Goal: Contribute content: Add original content to the website for others to see

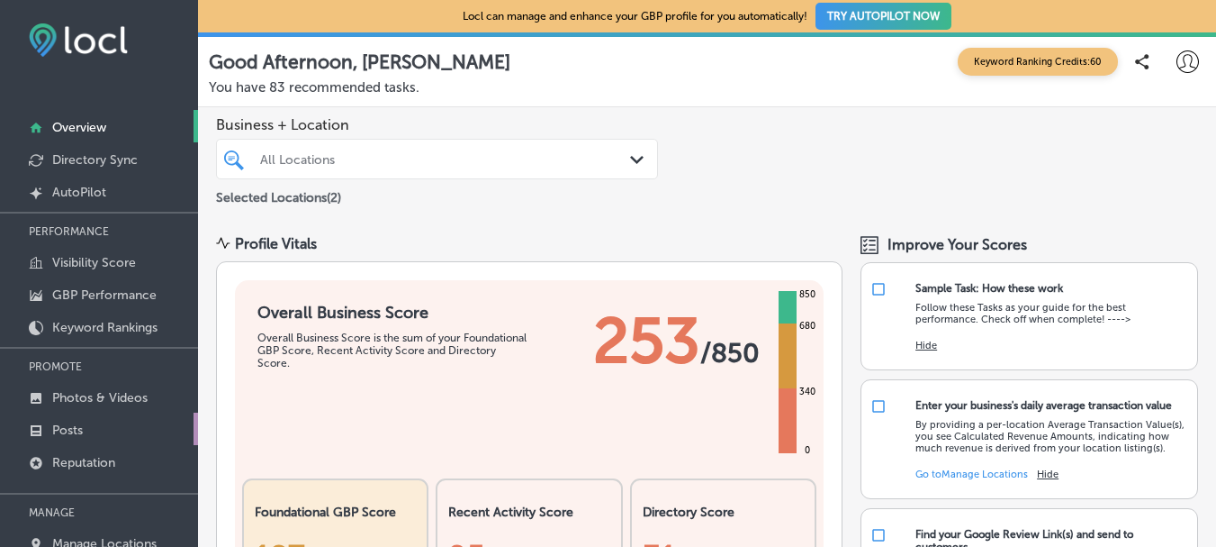
click at [79, 432] on p "Posts" at bounding box center [67, 429] width 31 height 15
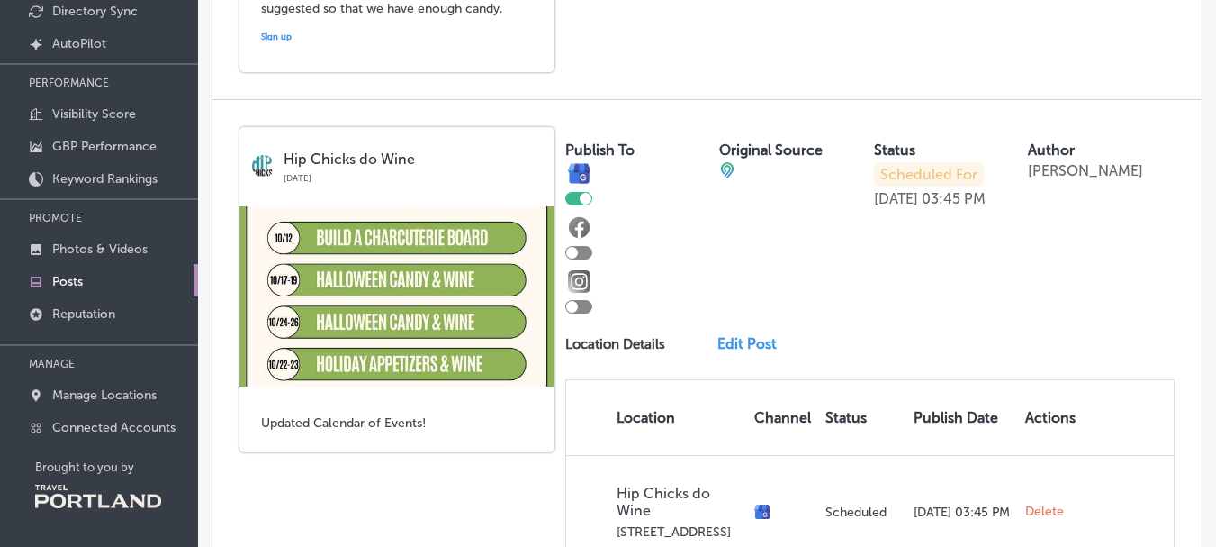
scroll to position [1046, 0]
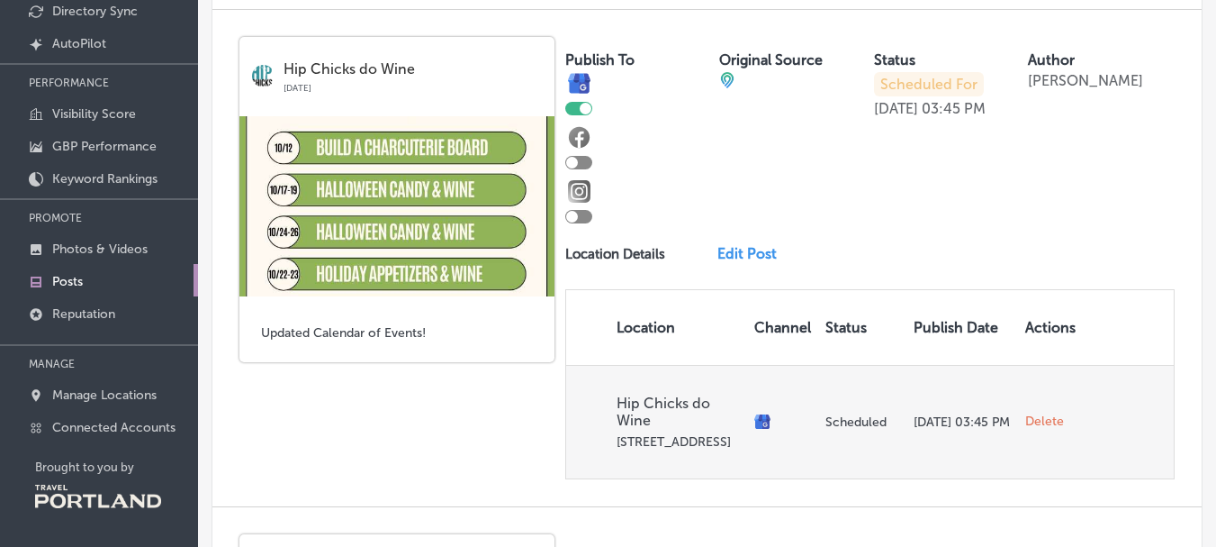
click at [1036, 430] on span "Delete" at bounding box center [1045, 421] width 39 height 16
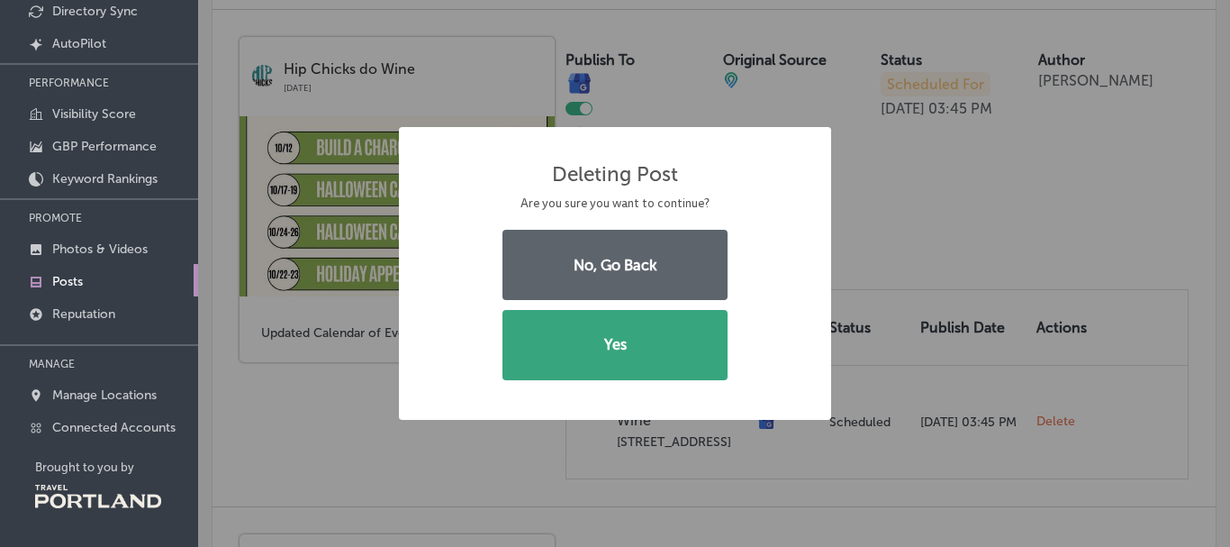
click at [638, 348] on button "Yes" at bounding box center [614, 345] width 225 height 70
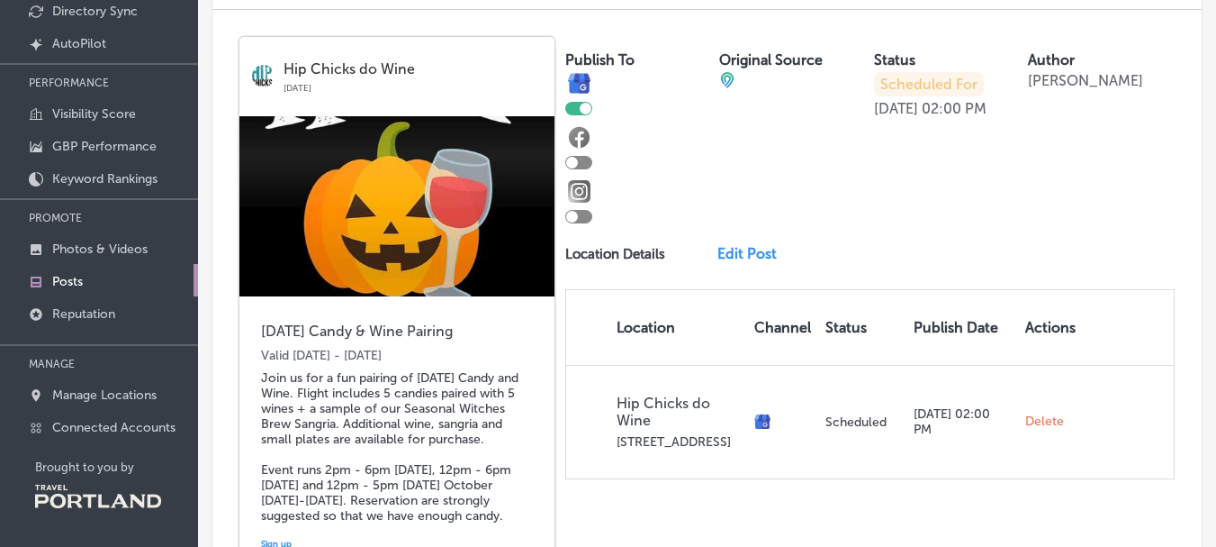
scroll to position [236, 0]
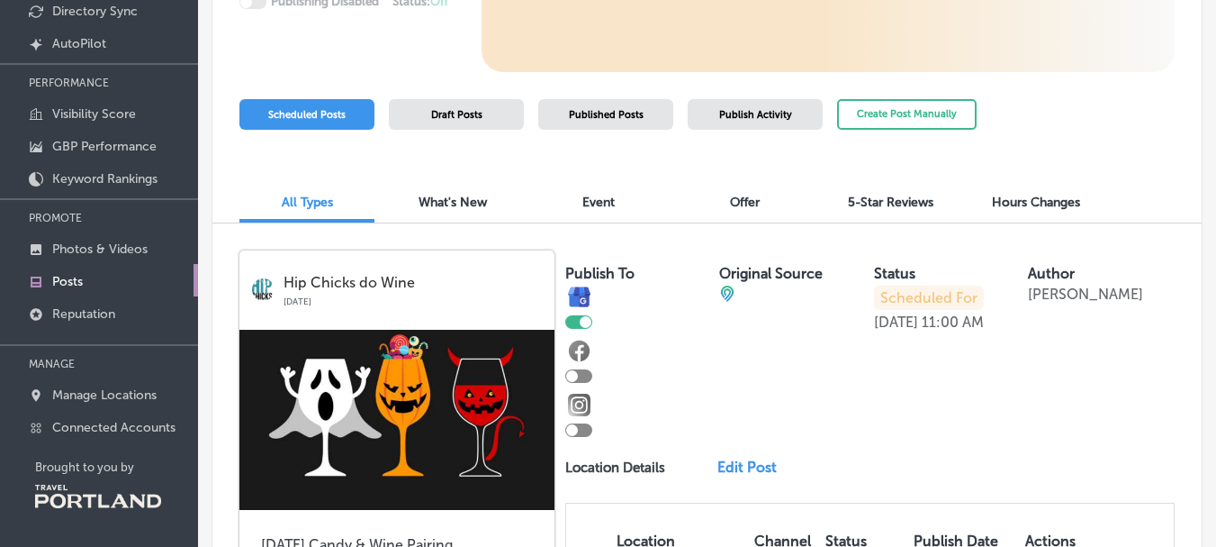
click at [92, 289] on link "Posts" at bounding box center [99, 280] width 198 height 32
click at [903, 118] on button "Create Post Manually" at bounding box center [907, 115] width 140 height 32
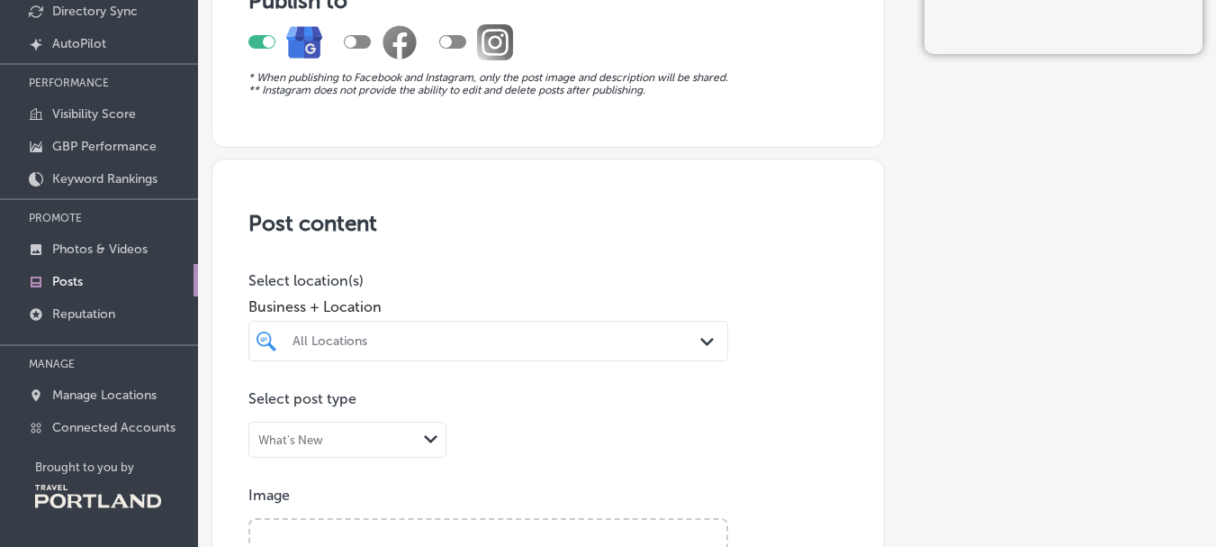
scroll to position [90, 0]
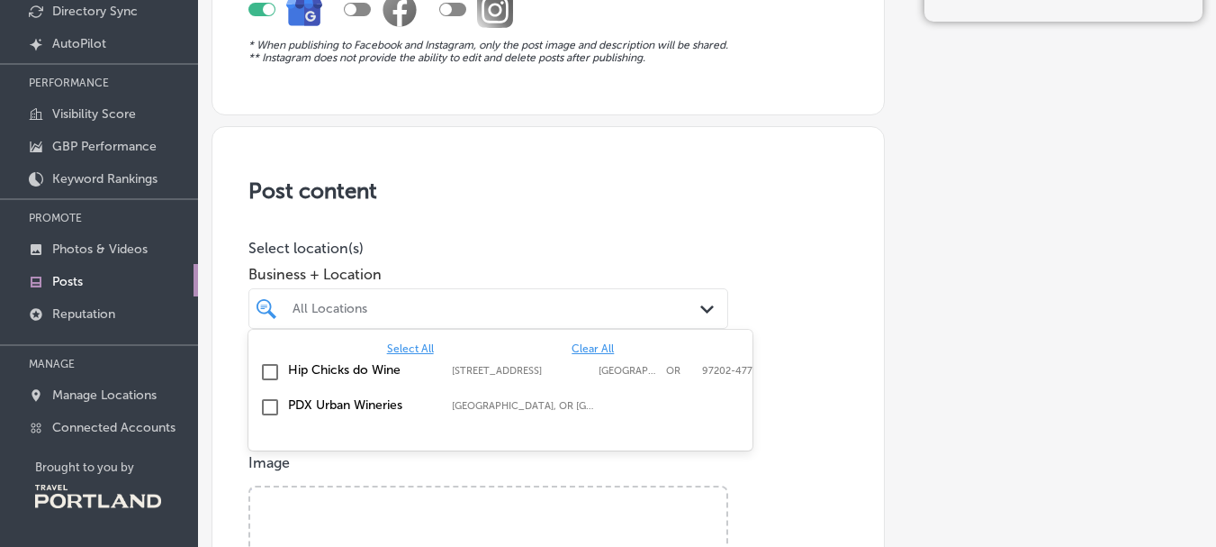
click at [469, 326] on div "All Locations Path Created with Sketch." at bounding box center [489, 308] width 480 height 41
click at [266, 368] on input "checkbox" at bounding box center [270, 372] width 22 height 22
click at [488, 202] on h3 "Post content" at bounding box center [549, 190] width 600 height 26
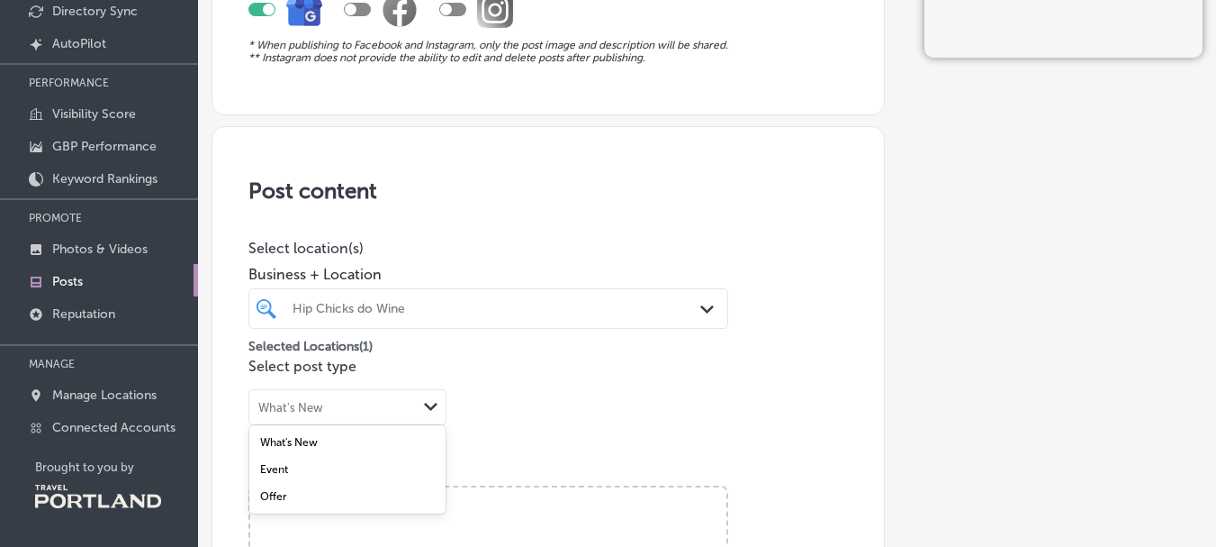
click at [428, 411] on div "Path Created with Sketch." at bounding box center [431, 407] width 14 height 14
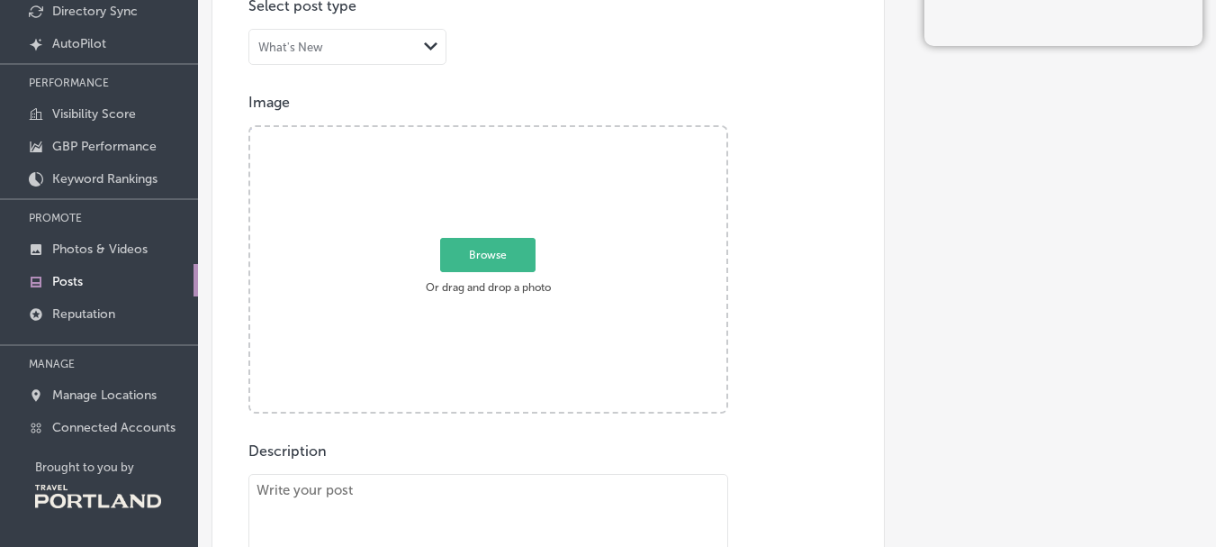
click at [509, 250] on span "Browse" at bounding box center [487, 255] width 95 height 34
click at [509, 132] on input "Browse Or drag and drop a photo" at bounding box center [488, 129] width 476 height 5
type input "C:\fakepath\Upcoming Events 1012=1123.jpg"
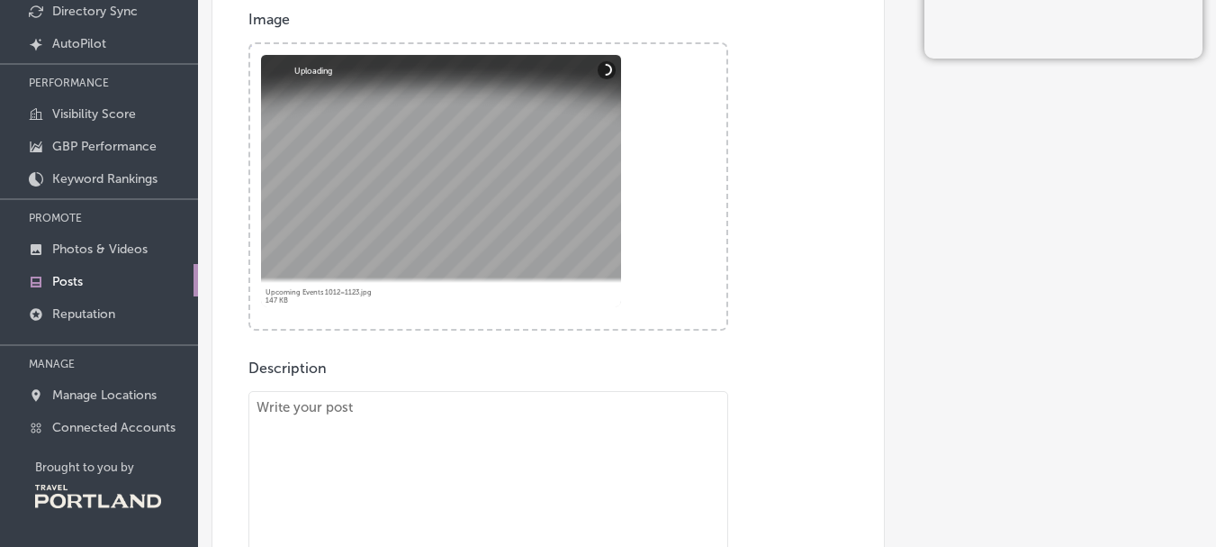
scroll to position [810, 0]
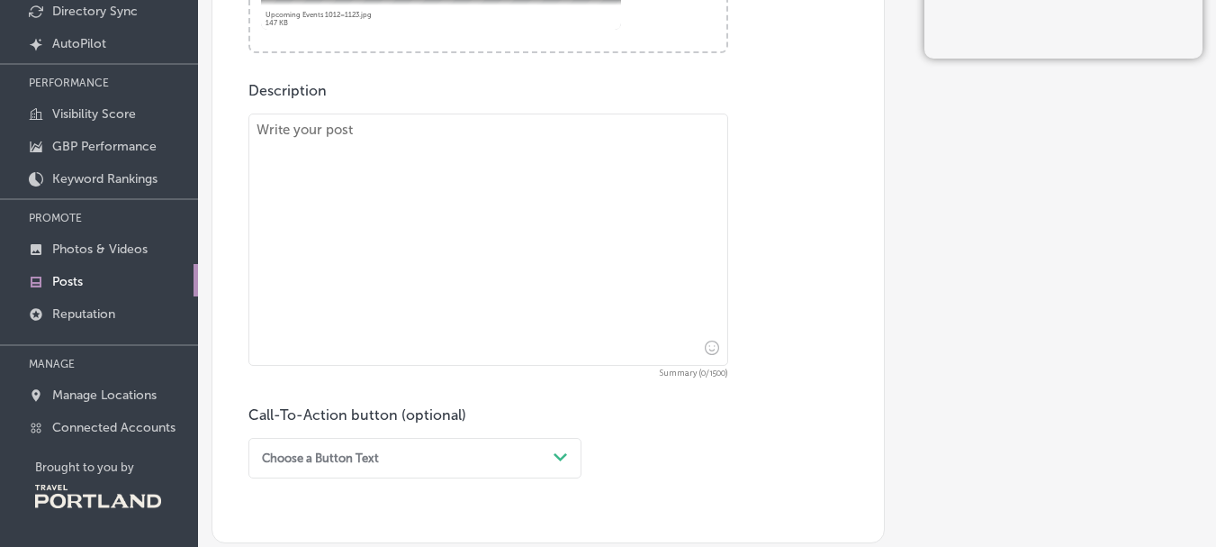
click at [433, 195] on textarea at bounding box center [489, 239] width 480 height 252
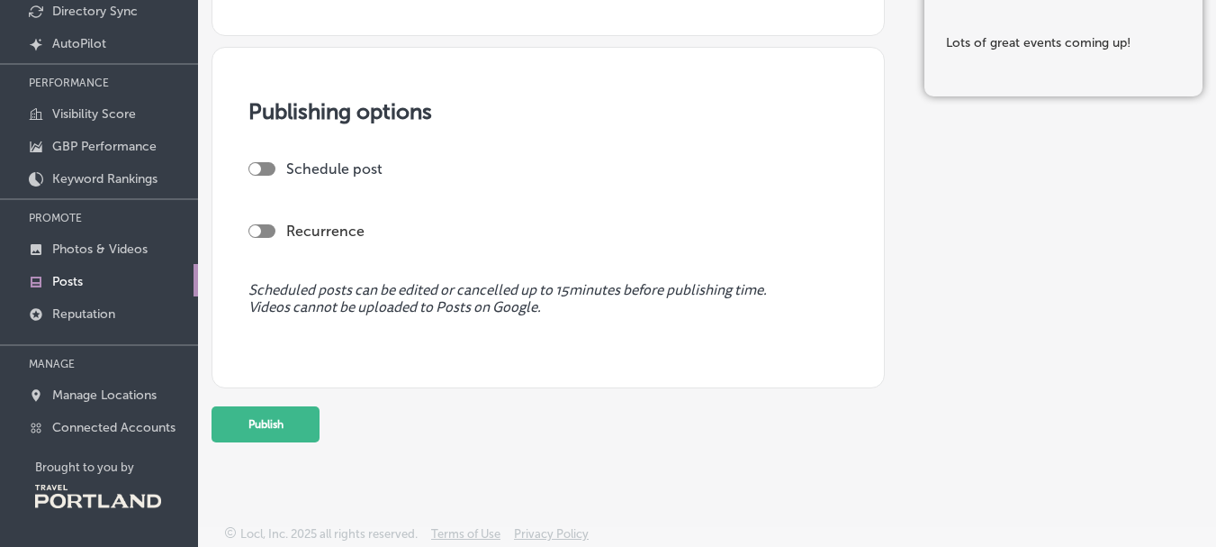
scroll to position [1319, 0]
click at [263, 169] on div at bounding box center [262, 167] width 27 height 14
type textarea "Lots of great events coming up!"
checkbox input "true"
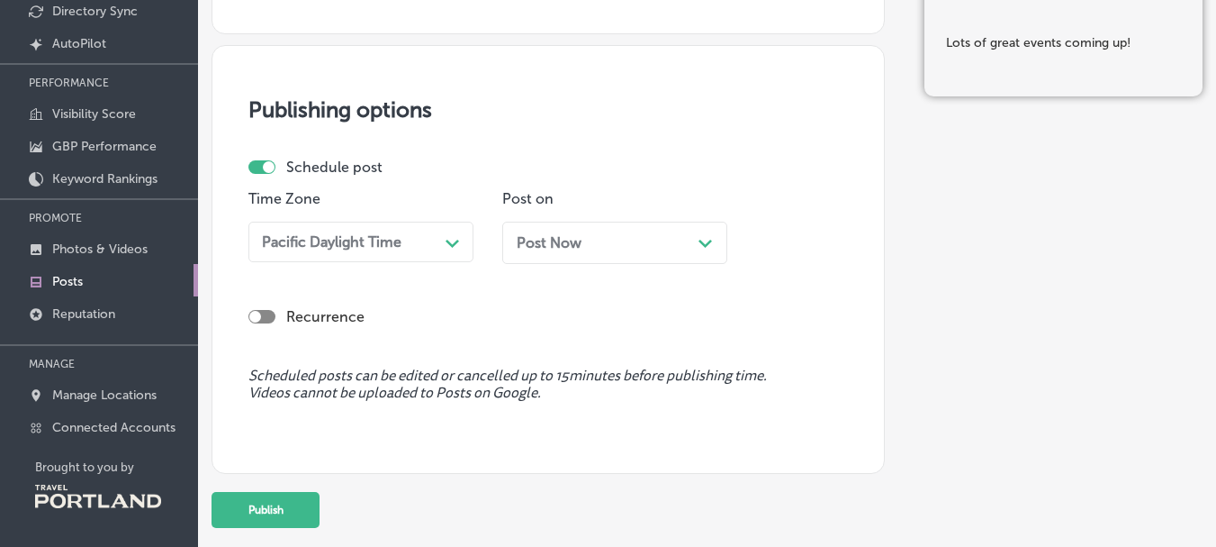
click at [580, 235] on span "Post Now" at bounding box center [549, 242] width 65 height 17
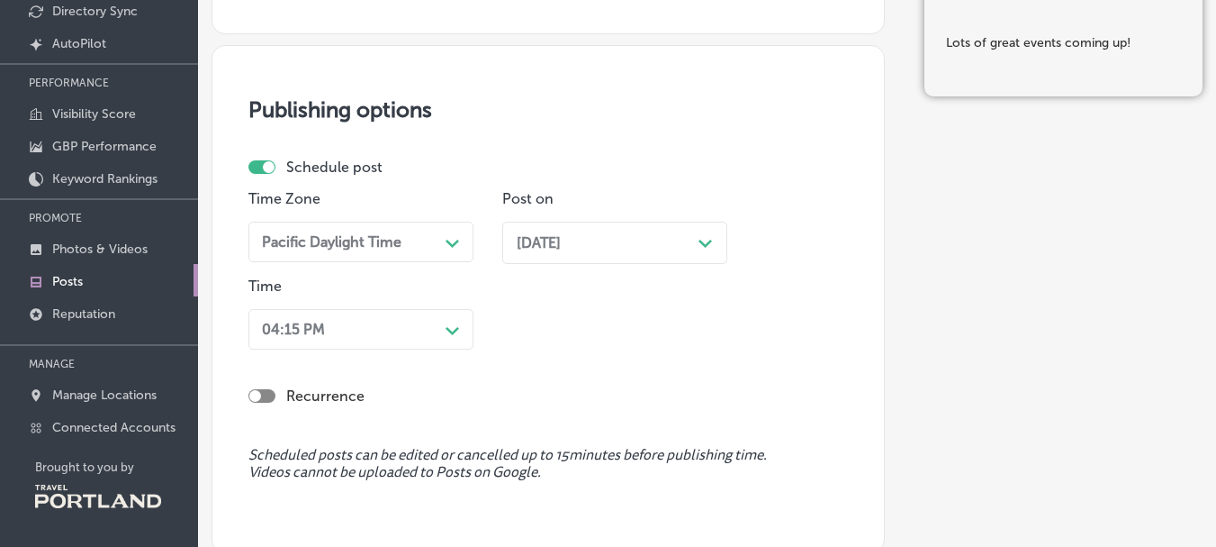
click at [384, 335] on div "04:15 PM Path Created with Sketch." at bounding box center [361, 329] width 225 height 41
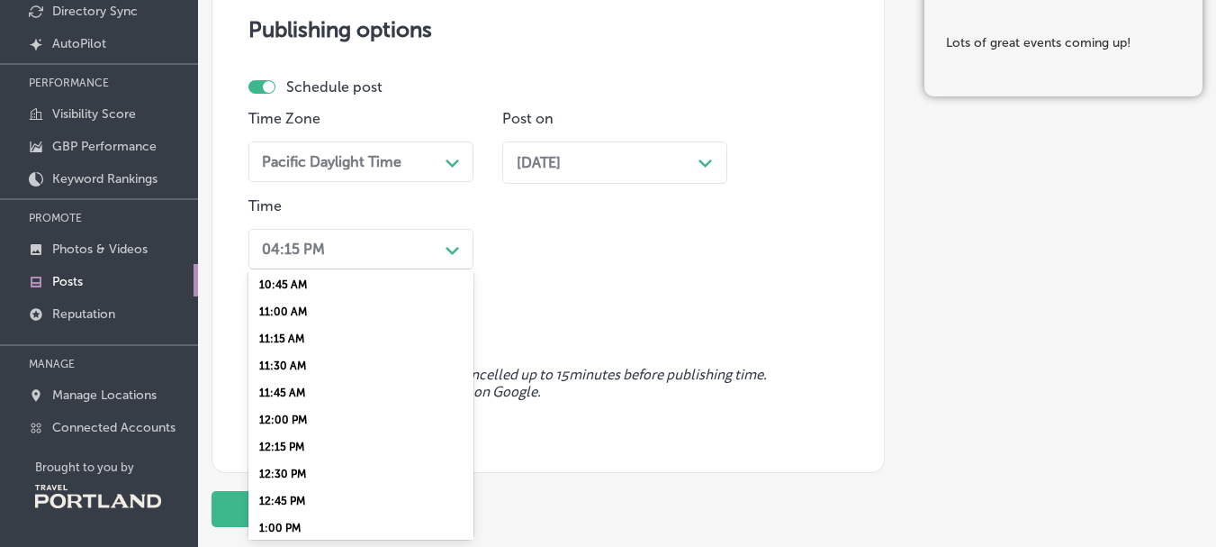
scroll to position [1171, 0]
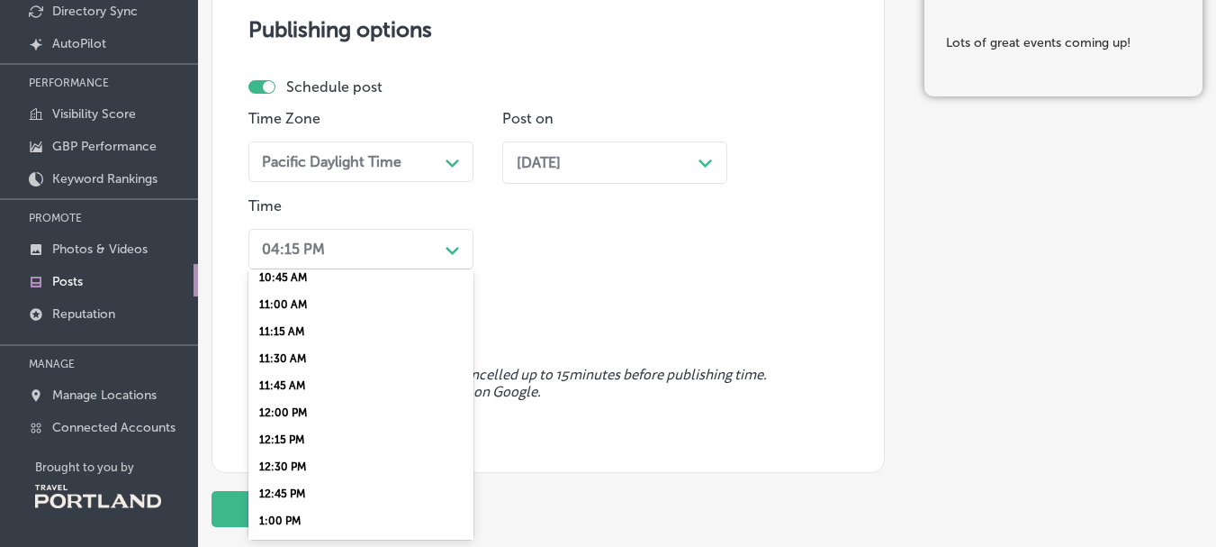
click at [358, 331] on div "11:15 AM" at bounding box center [361, 331] width 225 height 27
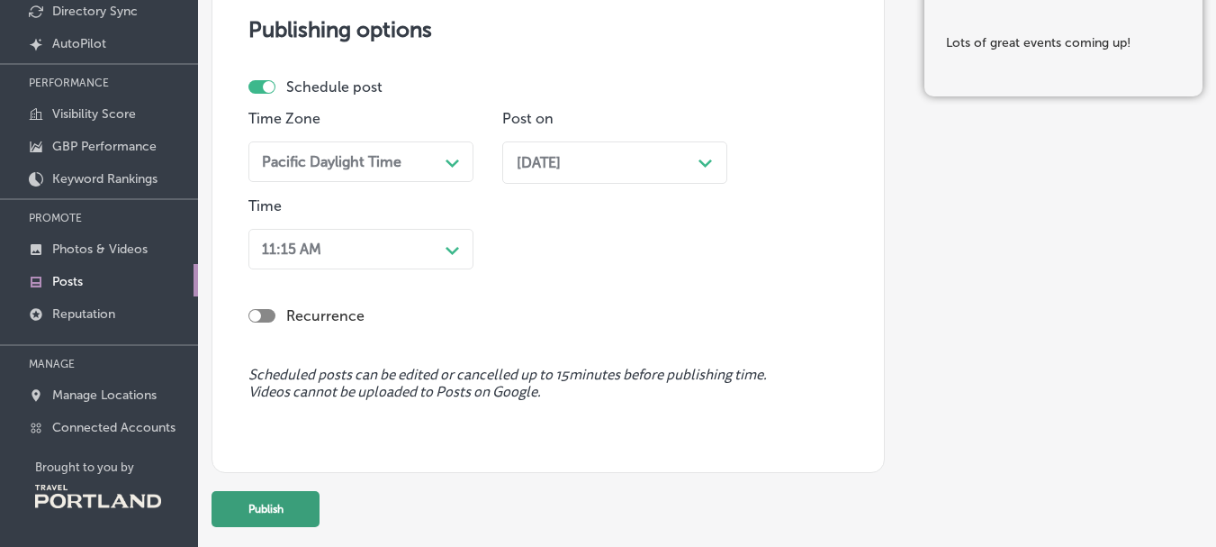
click at [258, 518] on button "Publish" at bounding box center [266, 509] width 108 height 36
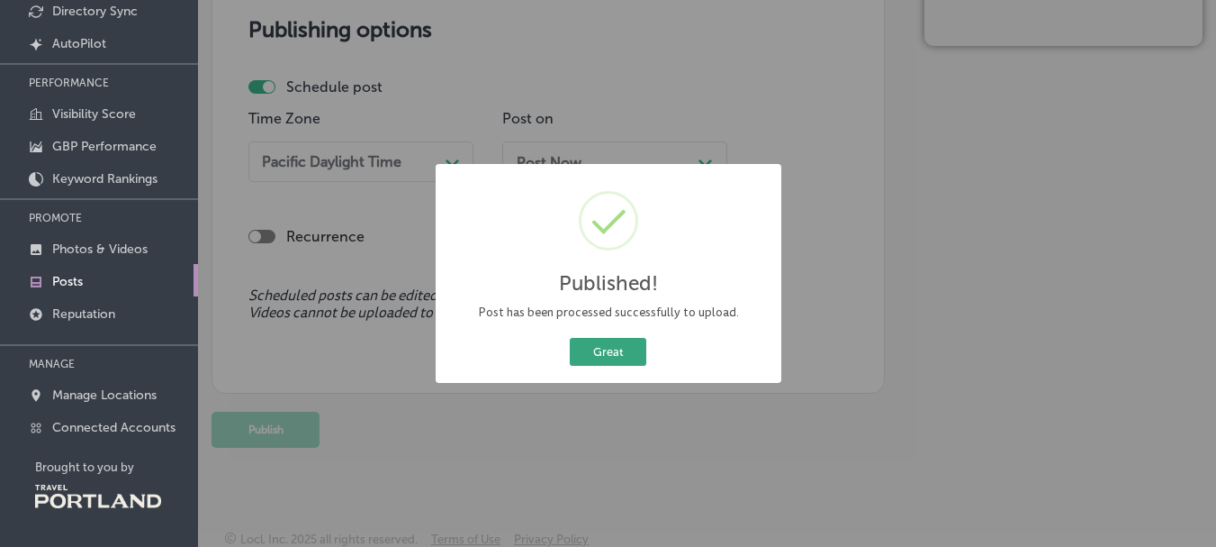
click at [588, 347] on button "Great" at bounding box center [608, 352] width 77 height 28
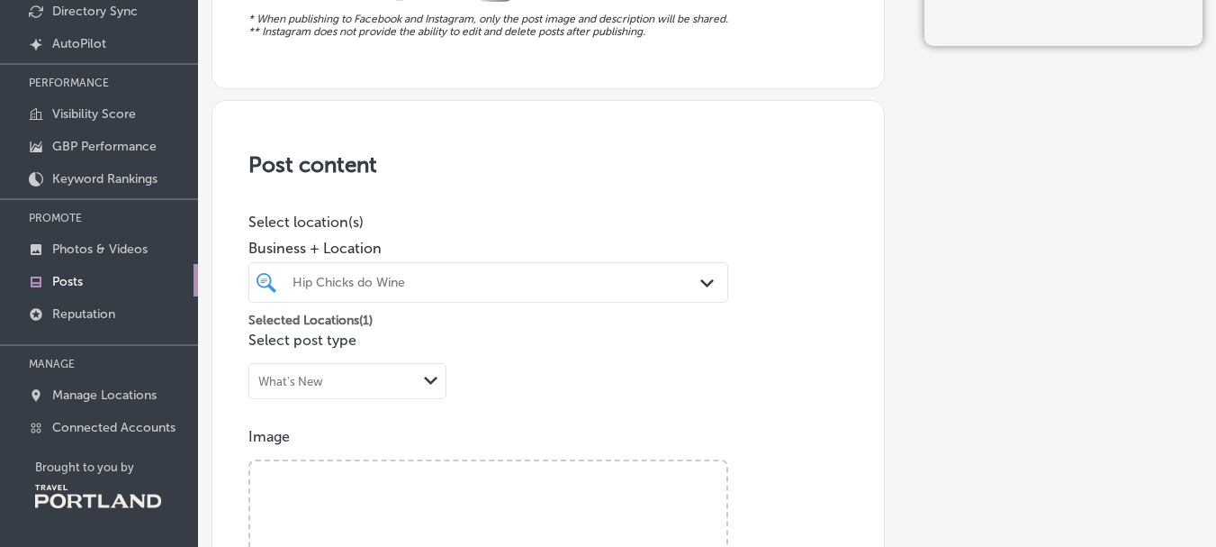
scroll to position [0, 0]
